Goal: Task Accomplishment & Management: Use online tool/utility

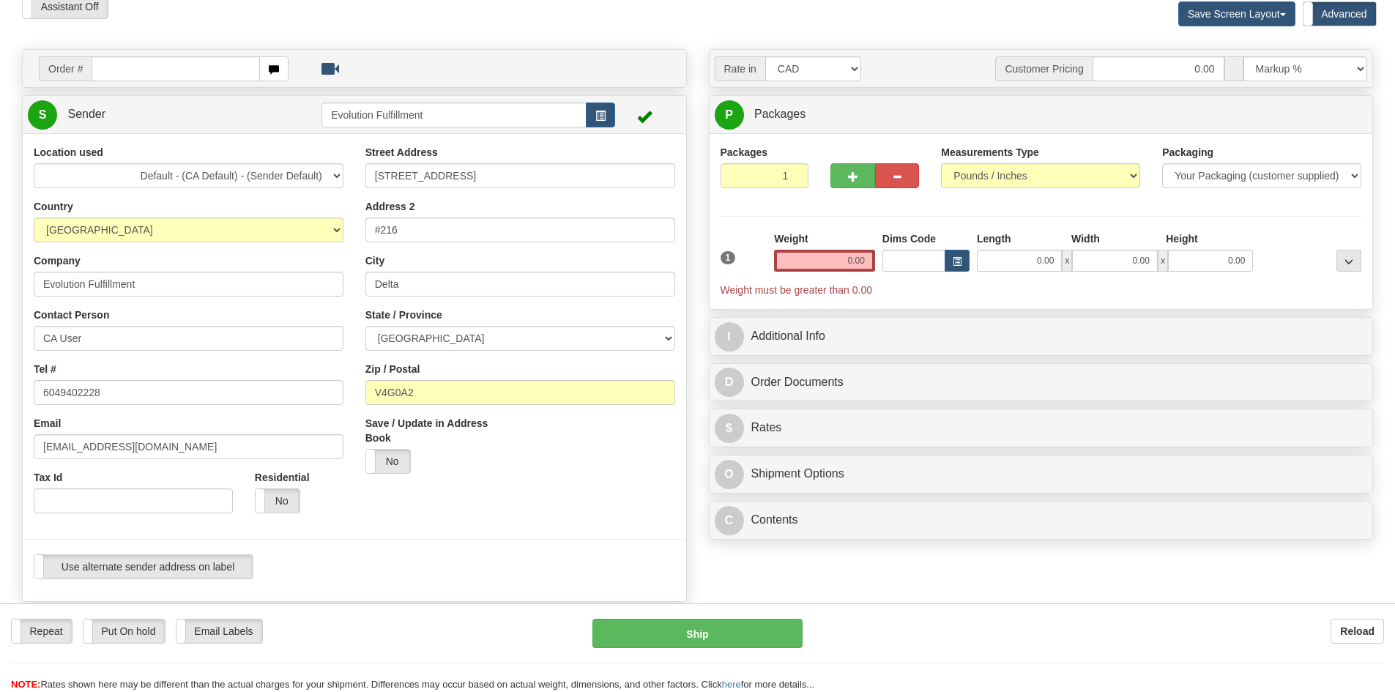
scroll to position [73, 0]
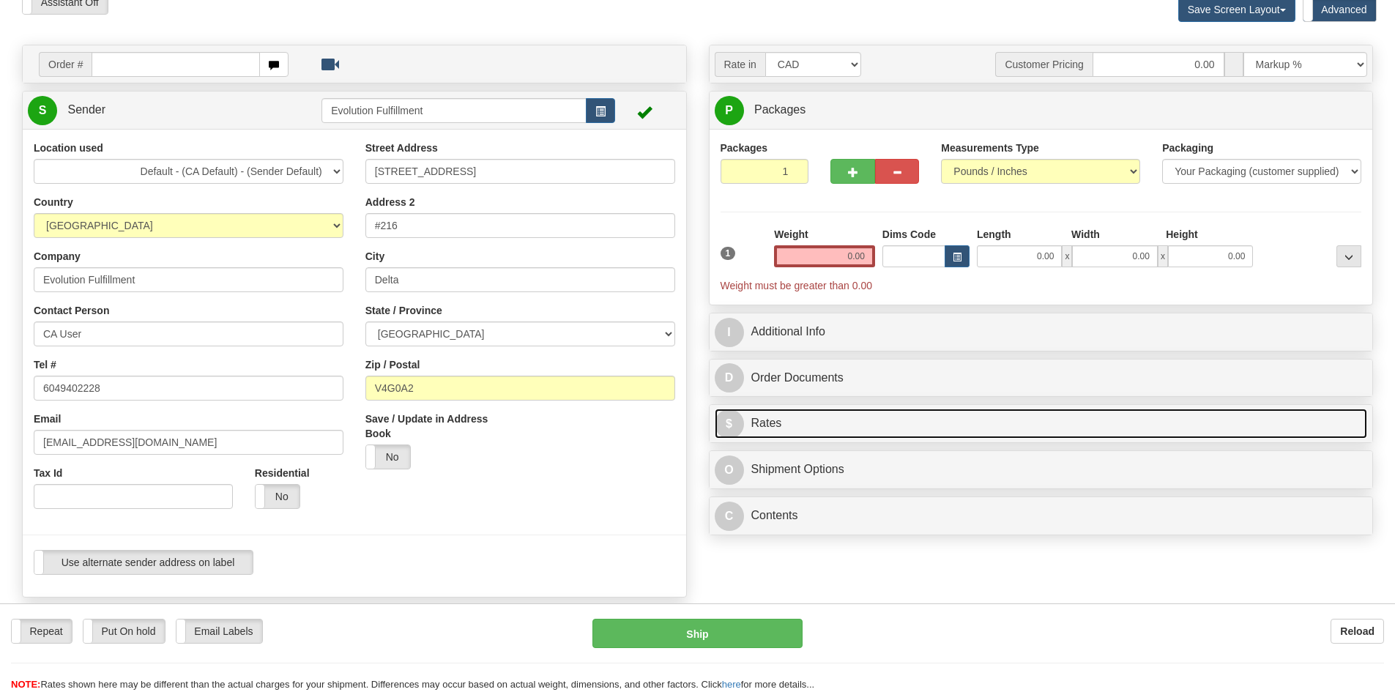
click at [830, 417] on link "$ Rates" at bounding box center [1041, 424] width 653 height 30
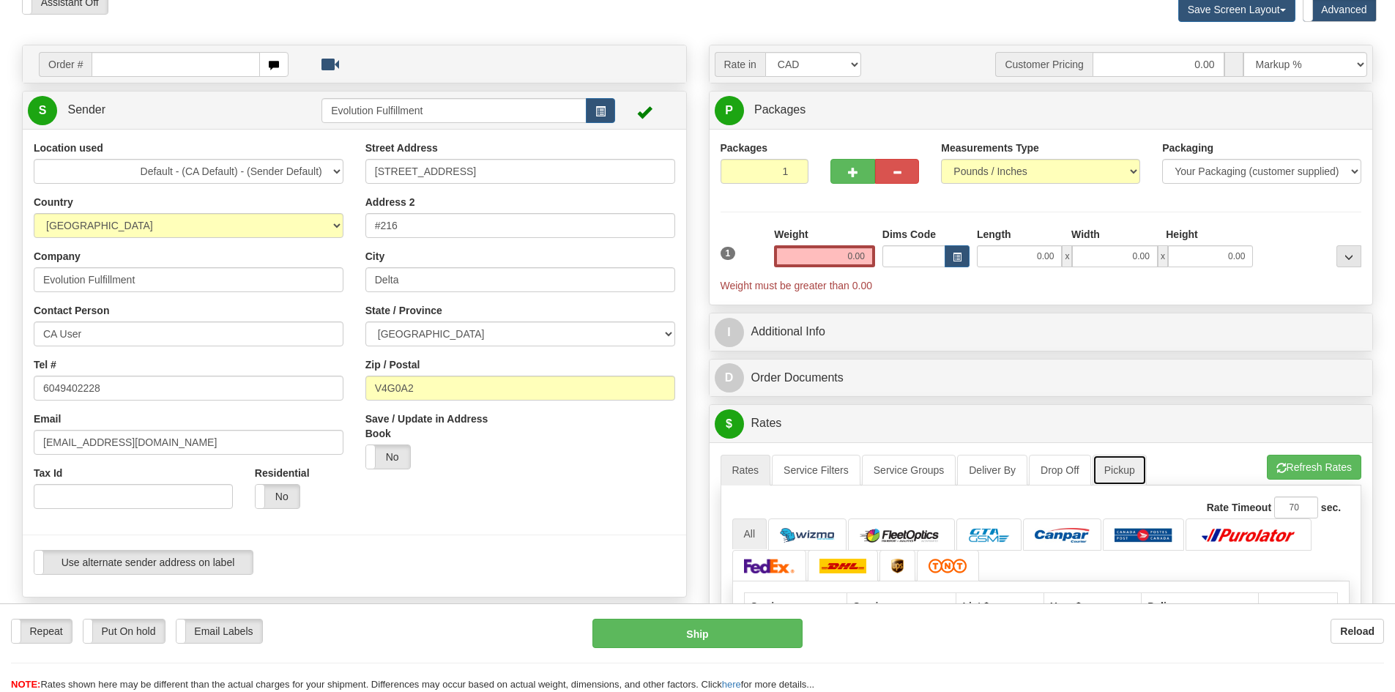
click at [1112, 477] on link "Pickup" at bounding box center [1119, 470] width 54 height 31
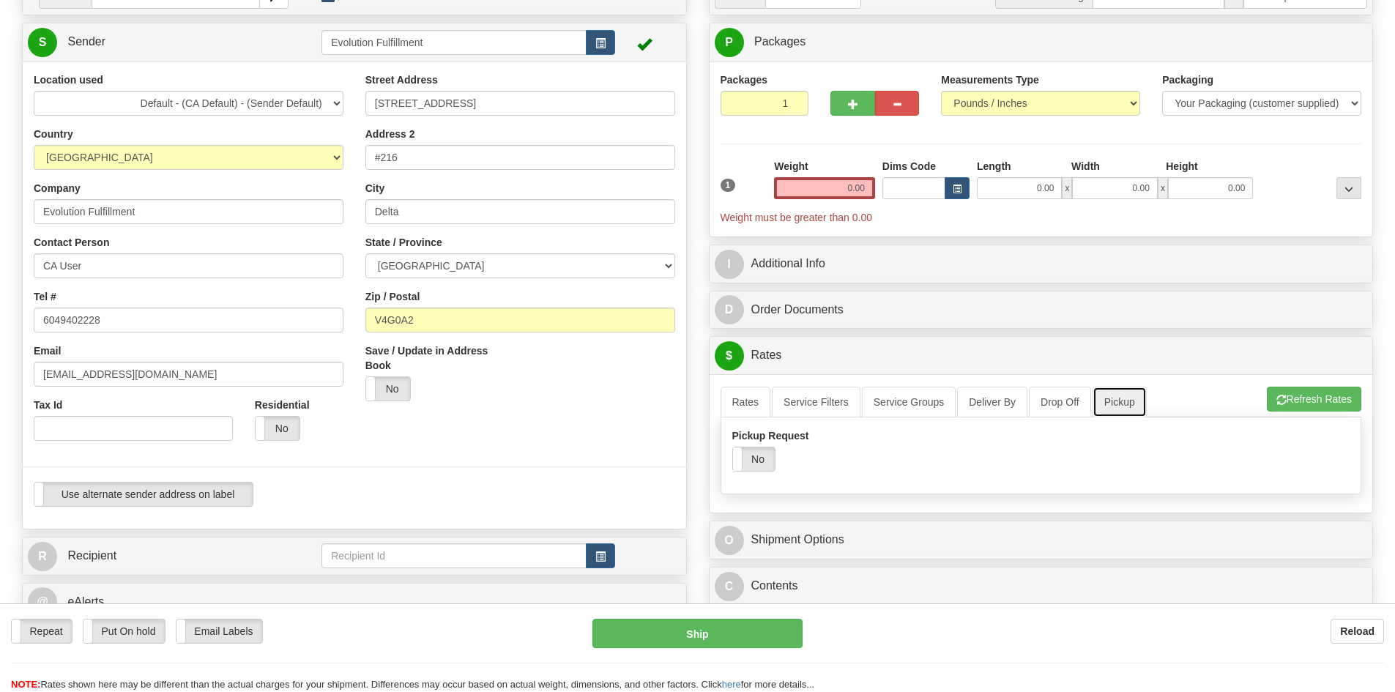
scroll to position [146, 0]
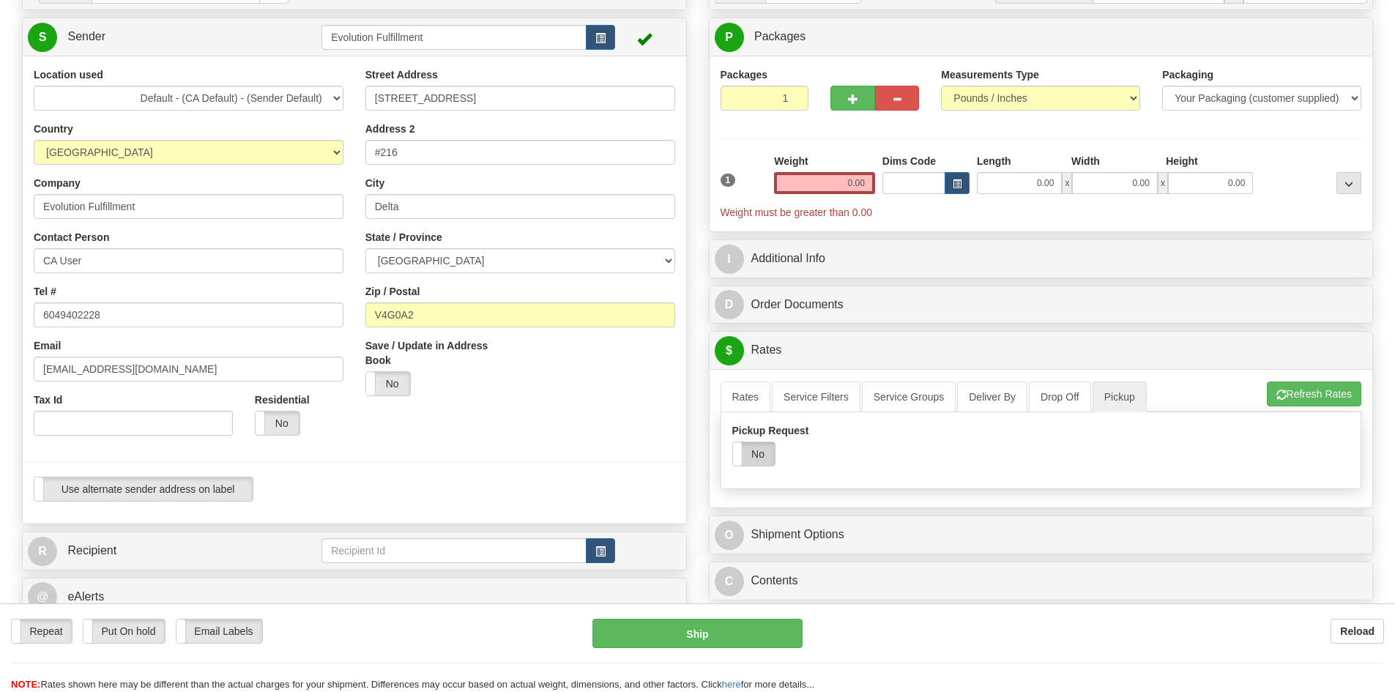
click at [768, 448] on label "No" at bounding box center [754, 453] width 42 height 23
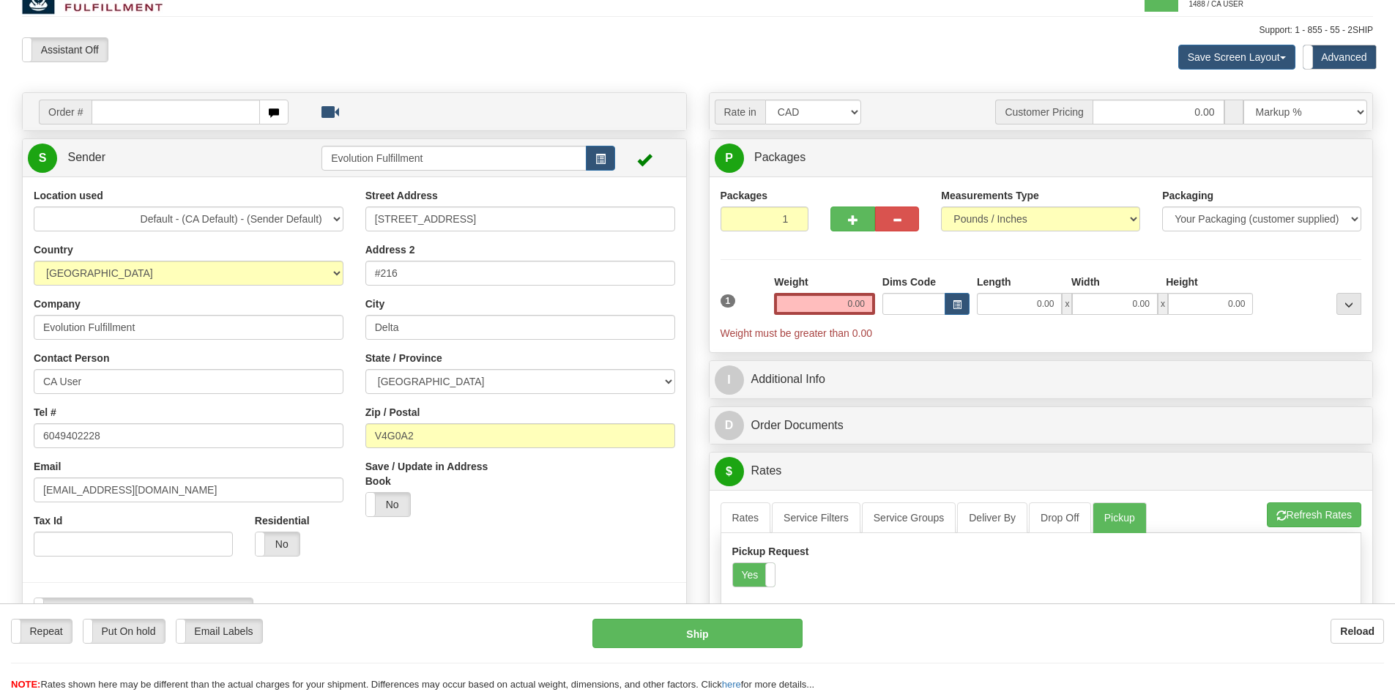
scroll to position [0, 0]
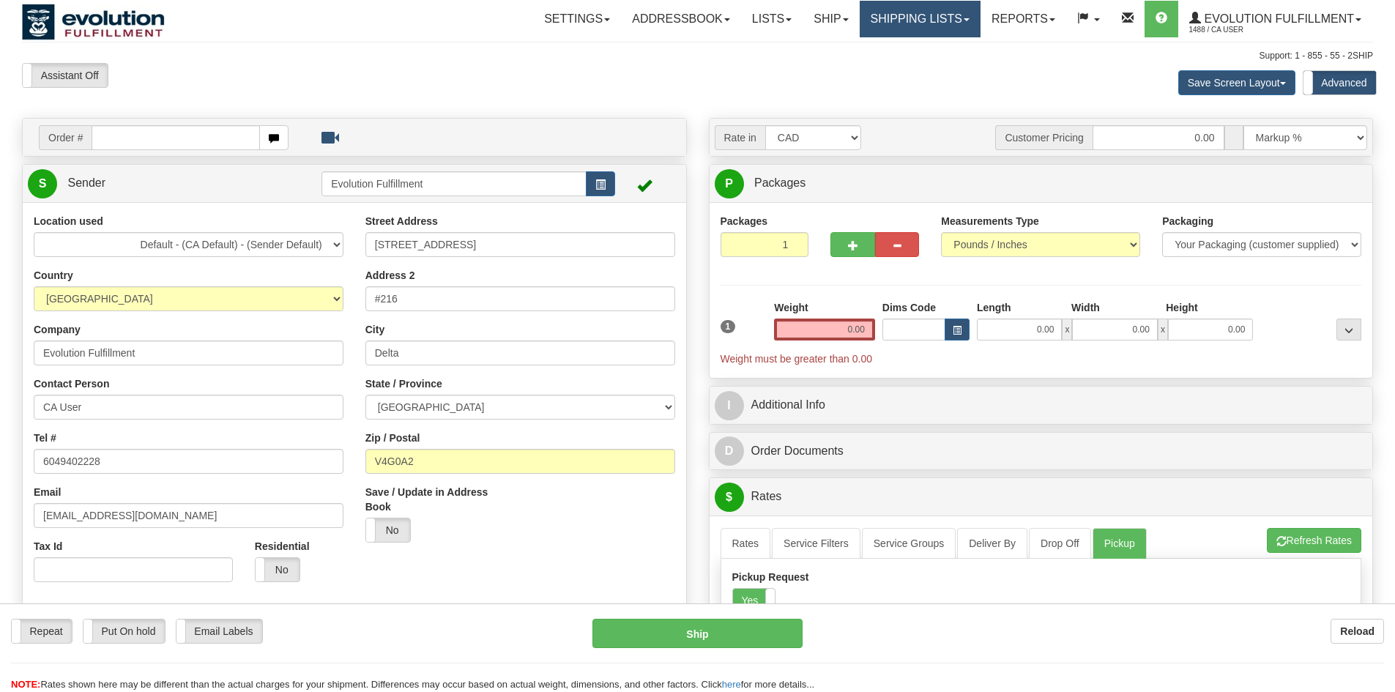
click at [919, 16] on link "Shipping lists" at bounding box center [920, 19] width 121 height 37
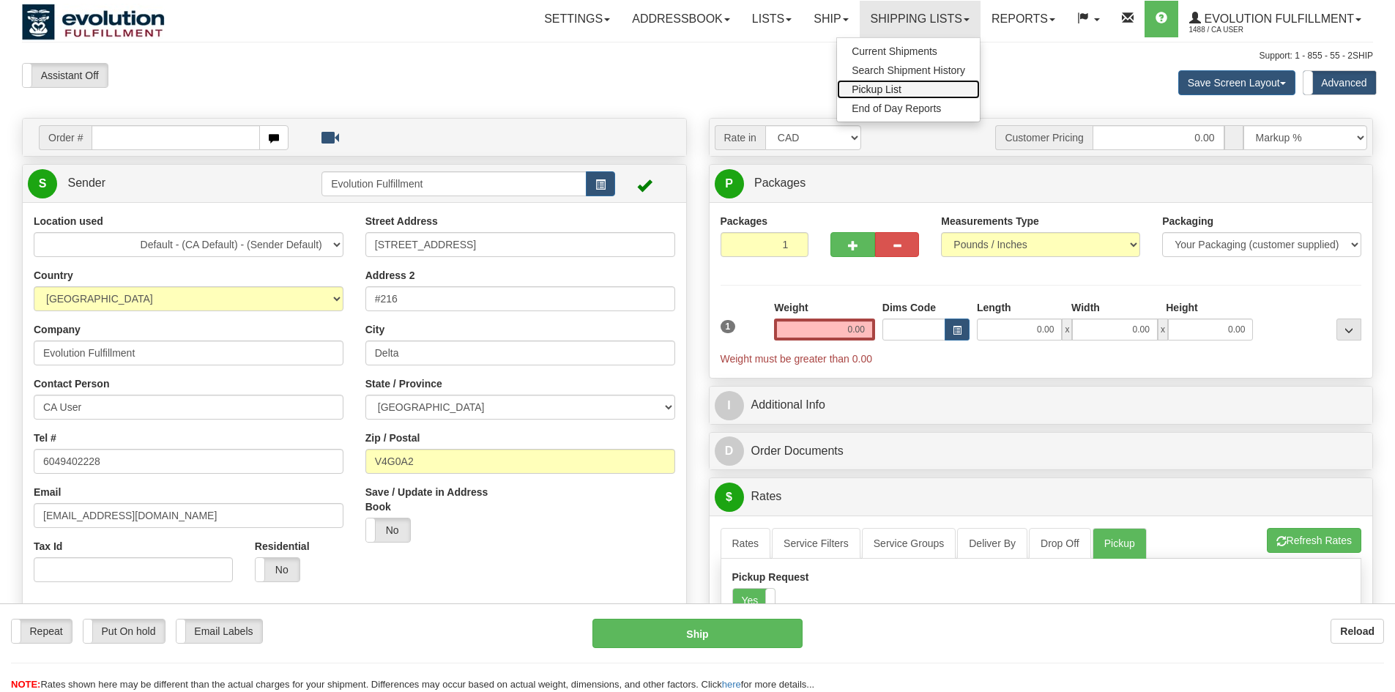
click at [905, 89] on link "Pickup List" at bounding box center [908, 89] width 143 height 19
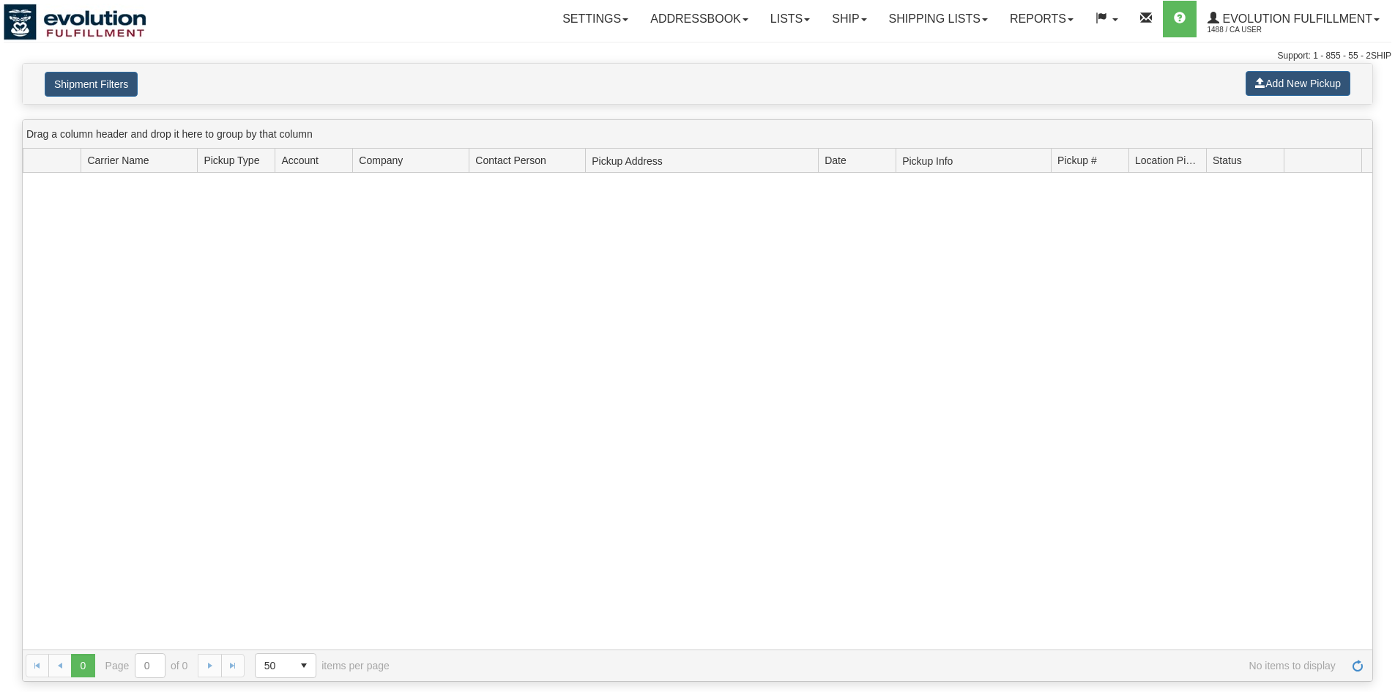
click at [724, 483] on div at bounding box center [697, 411] width 1349 height 477
